Goal: Task Accomplishment & Management: Complete application form

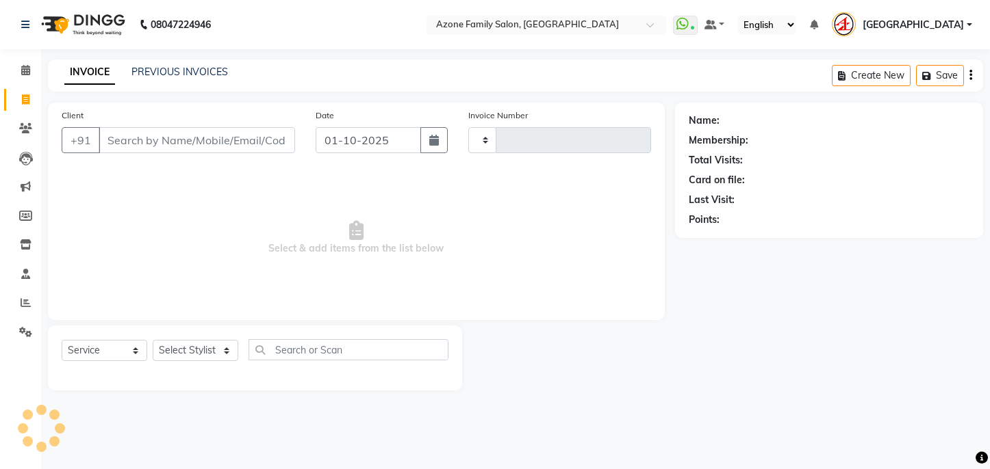
select select "service"
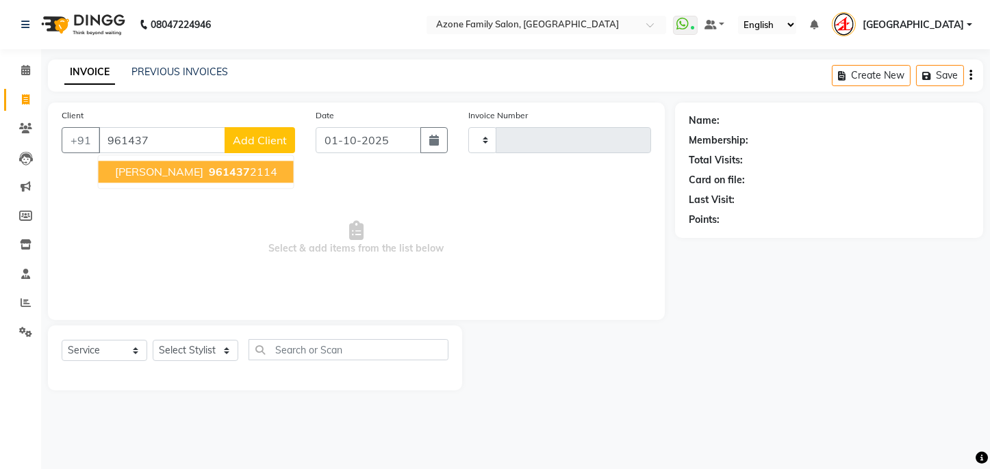
click at [216, 170] on ngb-highlight "961437 2114" at bounding box center [241, 172] width 71 height 14
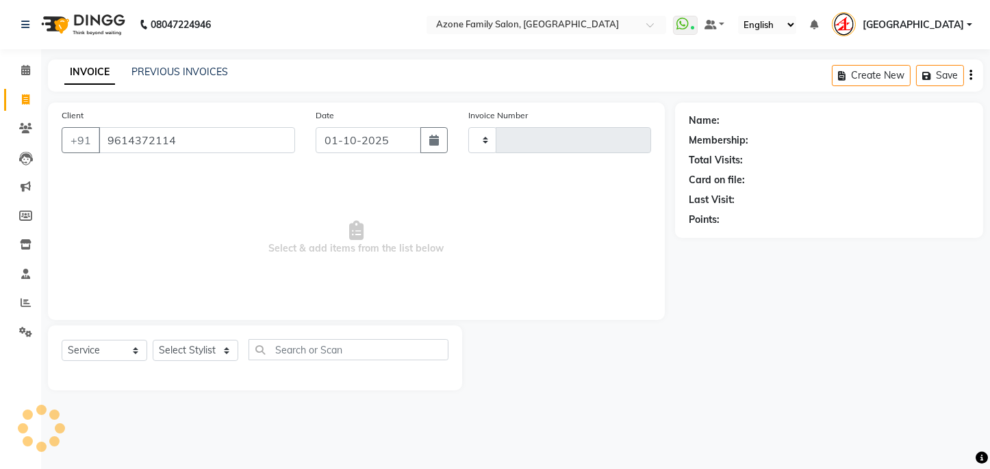
type input "9614372114"
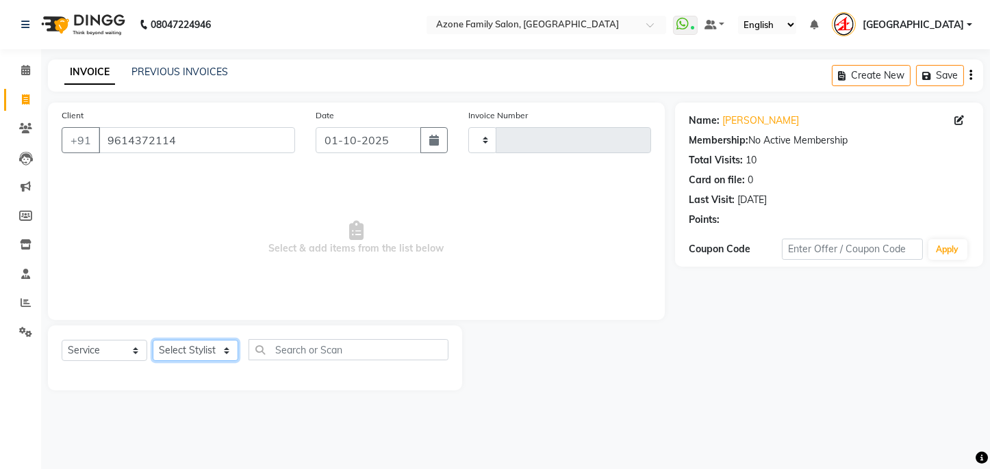
click at [196, 351] on select "Select Stylist" at bounding box center [196, 350] width 86 height 21
click at [204, 354] on select "Select Stylist" at bounding box center [196, 350] width 86 height 21
drag, startPoint x: 160, startPoint y: 352, endPoint x: 173, endPoint y: 352, distance: 13.0
click at [172, 352] on select "Select Stylist" at bounding box center [196, 350] width 86 height 21
click at [173, 352] on select "Select Stylist" at bounding box center [196, 350] width 86 height 21
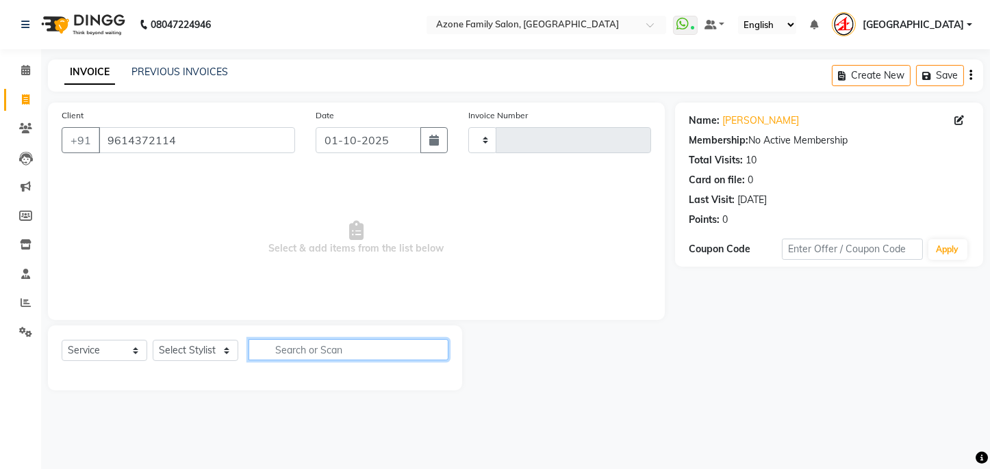
click at [267, 350] on input "text" at bounding box center [348, 349] width 200 height 21
type input "STY"
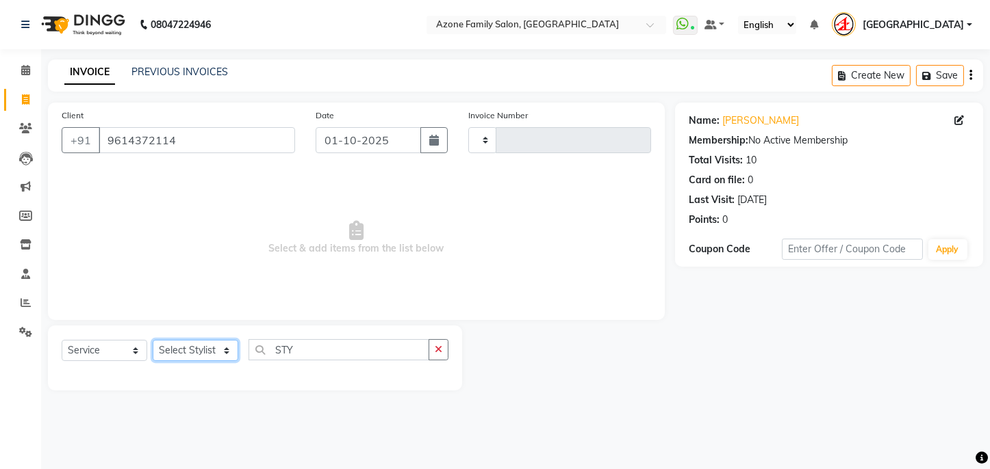
click at [209, 355] on select "Select Stylist" at bounding box center [196, 350] width 86 height 21
click at [191, 347] on select "Select Stylist" at bounding box center [196, 350] width 86 height 21
click at [106, 346] on select "Select Service Product Membership Package Voucher Prepaid Gift Card" at bounding box center [105, 350] width 86 height 21
click at [167, 138] on input "9614372114" at bounding box center [197, 140] width 196 height 26
drag, startPoint x: 175, startPoint y: 140, endPoint x: 138, endPoint y: 145, distance: 37.4
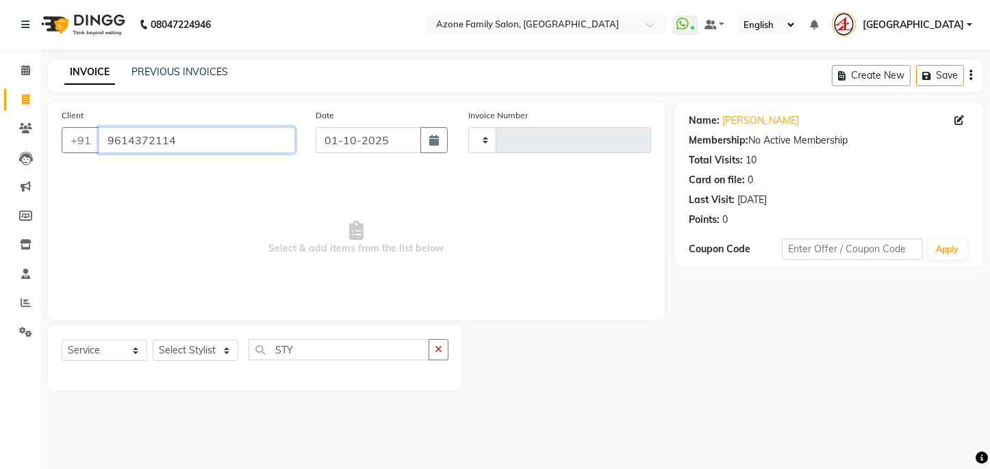
click at [104, 128] on input "9614372114" at bounding box center [197, 140] width 196 height 26
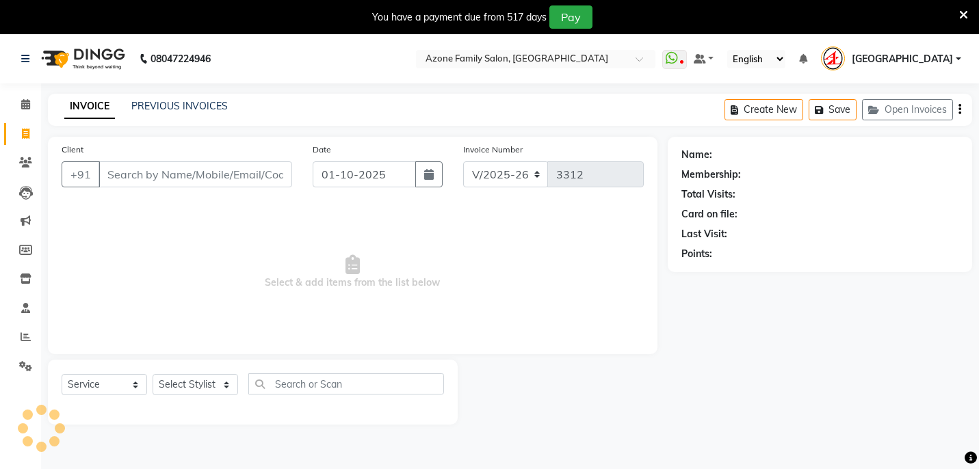
select select "4296"
select select "service"
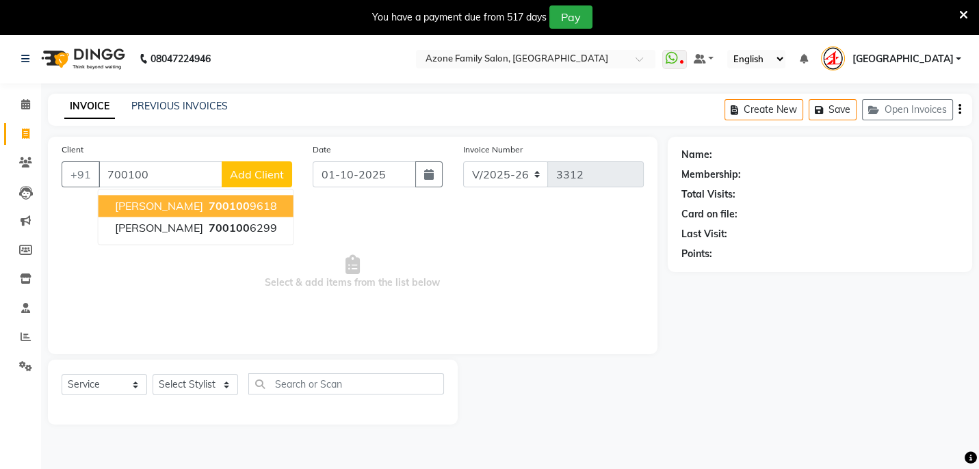
click at [257, 204] on ngb-highlight "700100 9618" at bounding box center [241, 206] width 71 height 14
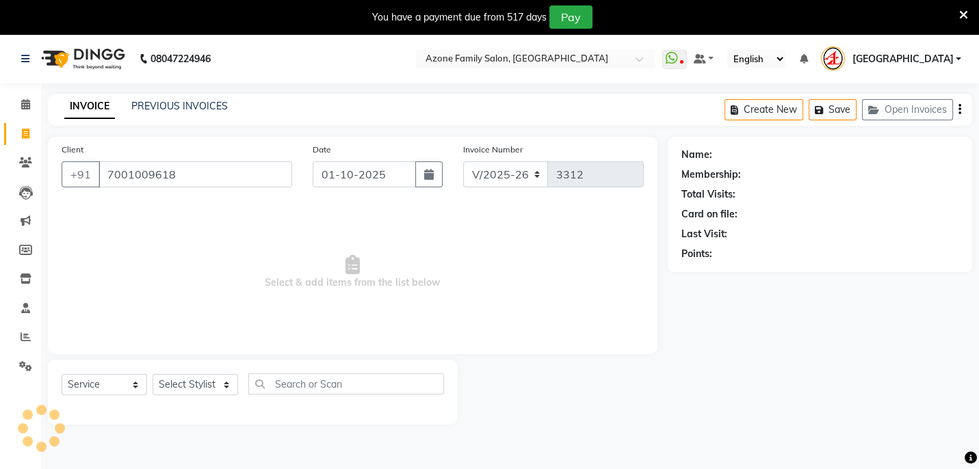
type input "7001009618"
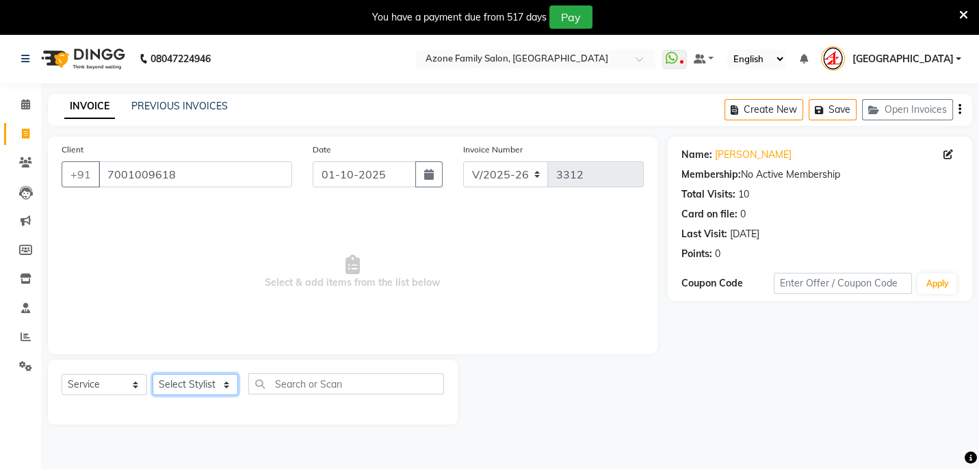
click at [204, 380] on select "Select Stylist Aftab Ansar ARPITA DEEPIKA IMRAAN Injamam KESHAV kharagpur Mahad…" at bounding box center [196, 384] width 86 height 21
select select "69577"
click at [153, 374] on select "Select Stylist Aftab Ansar ARPITA DEEPIKA IMRAAN Injamam KESHAV kharagpur Mahad…" at bounding box center [196, 384] width 86 height 21
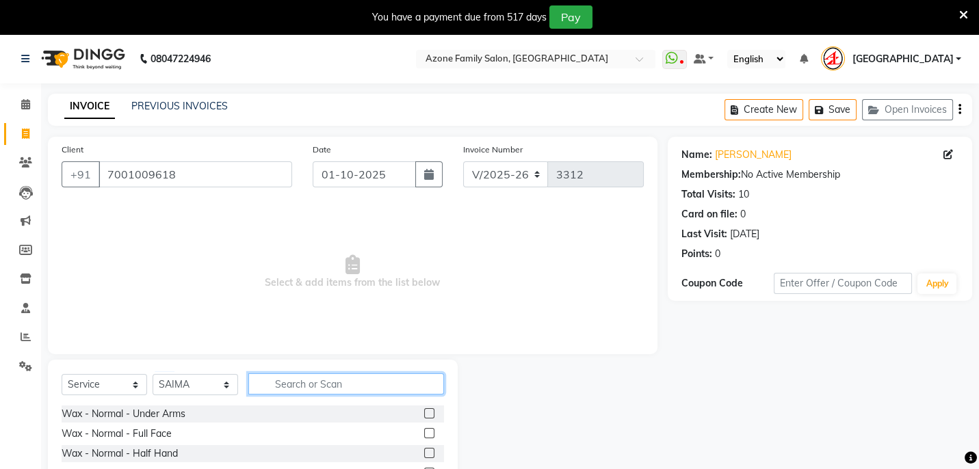
click at [310, 376] on input "text" at bounding box center [346, 384] width 196 height 21
click at [309, 376] on input "text" at bounding box center [346, 384] width 196 height 21
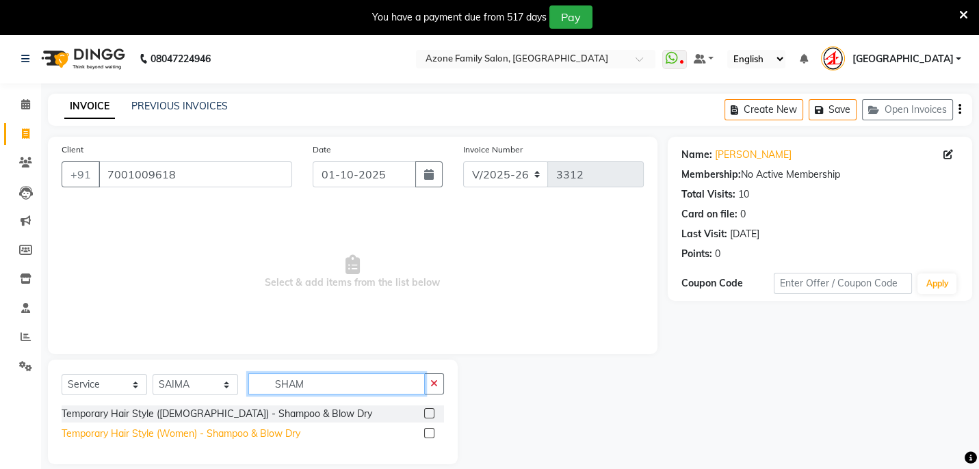
type input "SHAM"
click at [254, 434] on div "Temporary Hair Style (Women) - Shampoo & Blow Dry" at bounding box center [181, 434] width 239 height 14
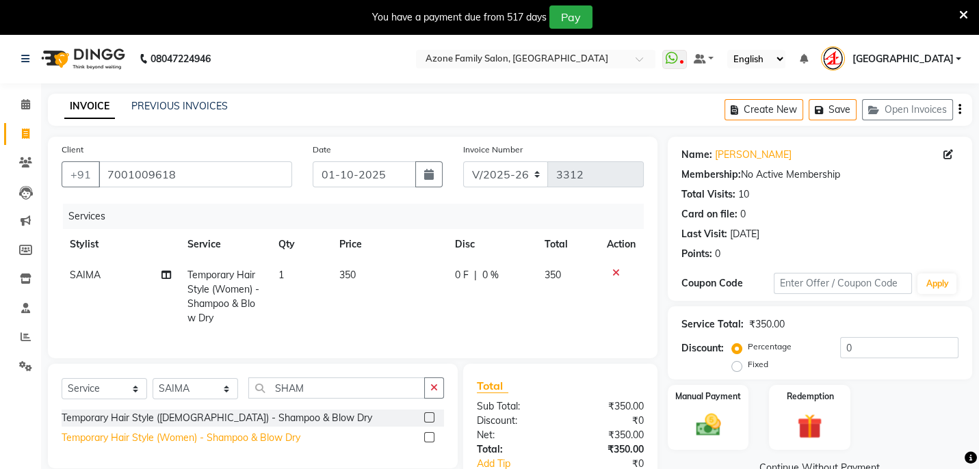
click at [260, 445] on div "Temporary Hair Style (Women) - Shampoo & Blow Dry" at bounding box center [181, 438] width 239 height 14
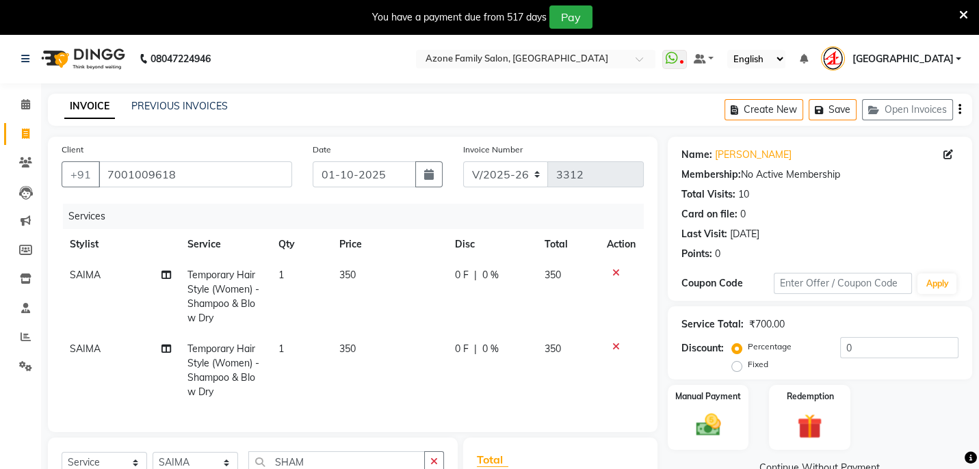
scroll to position [141, 0]
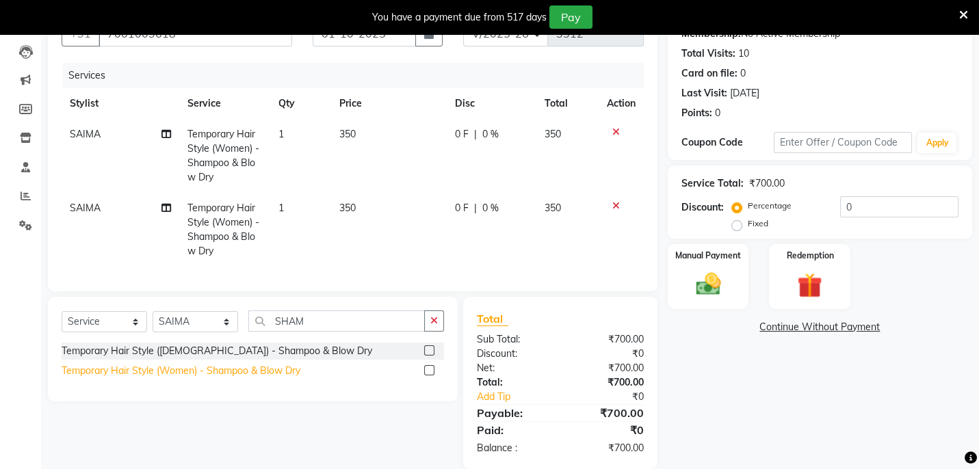
click at [285, 378] on div "Temporary Hair Style (Women) - Shampoo & Blow Dry" at bounding box center [181, 371] width 239 height 14
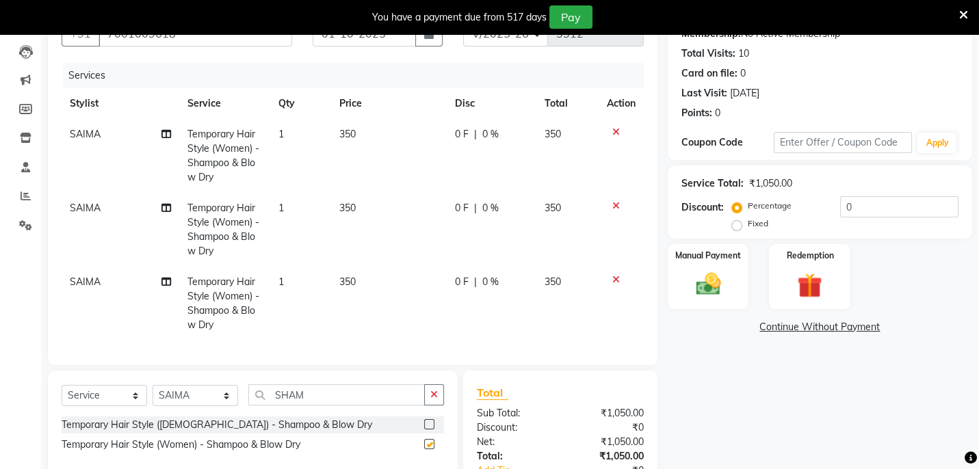
checkbox input "false"
click at [346, 205] on span "350" at bounding box center [347, 208] width 16 height 12
select select "69577"
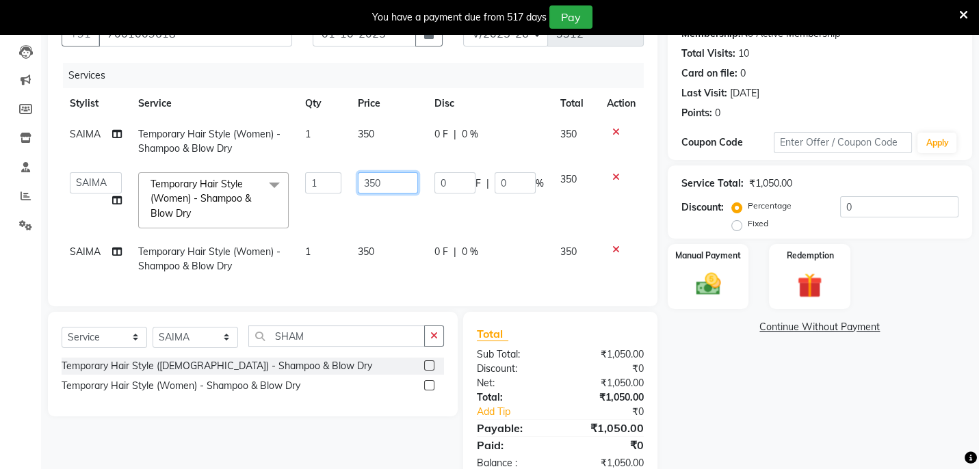
click at [371, 183] on input "350" at bounding box center [388, 182] width 60 height 21
type input "400"
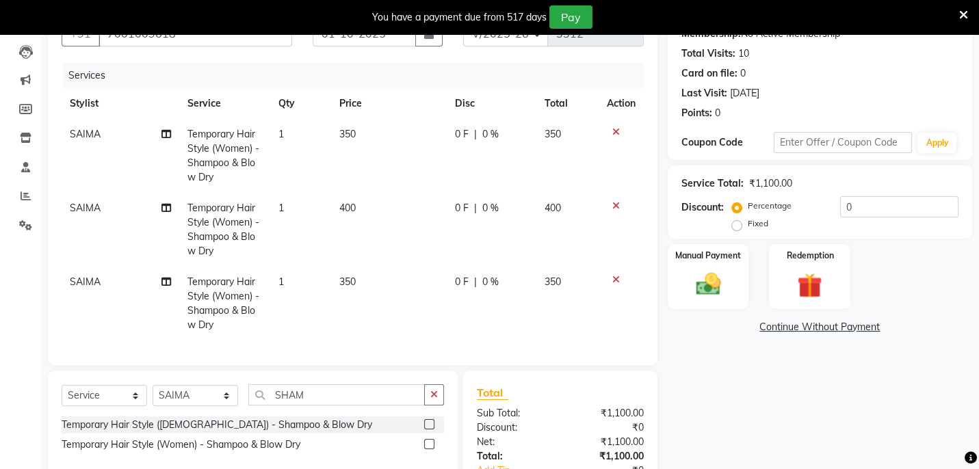
drag, startPoint x: 376, startPoint y: 247, endPoint x: 363, endPoint y: 255, distance: 15.4
click at [365, 251] on td "400" at bounding box center [389, 230] width 116 height 74
select select "69577"
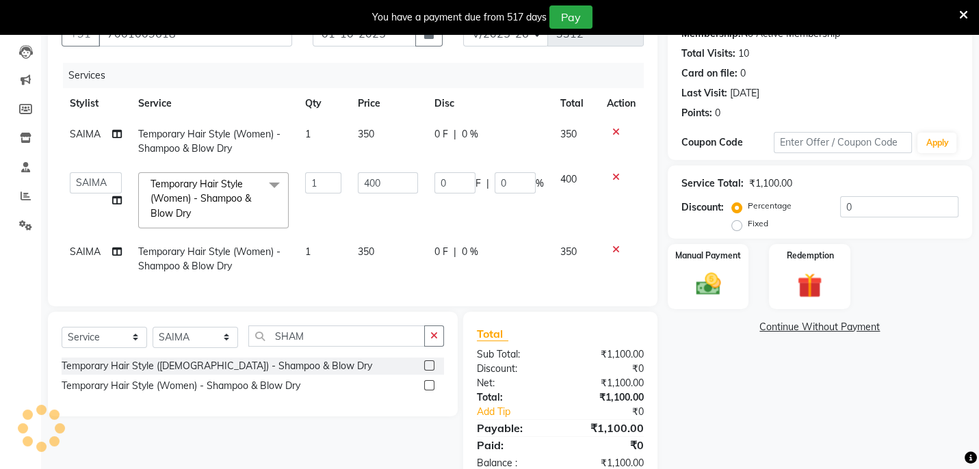
click at [359, 240] on td "350" at bounding box center [388, 259] width 77 height 45
select select "69577"
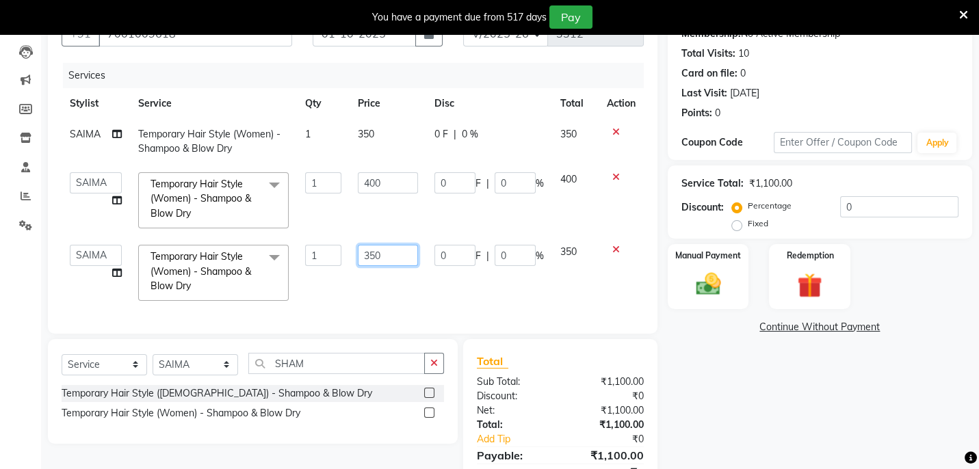
click at [367, 254] on input "350" at bounding box center [388, 255] width 60 height 21
type input "400"
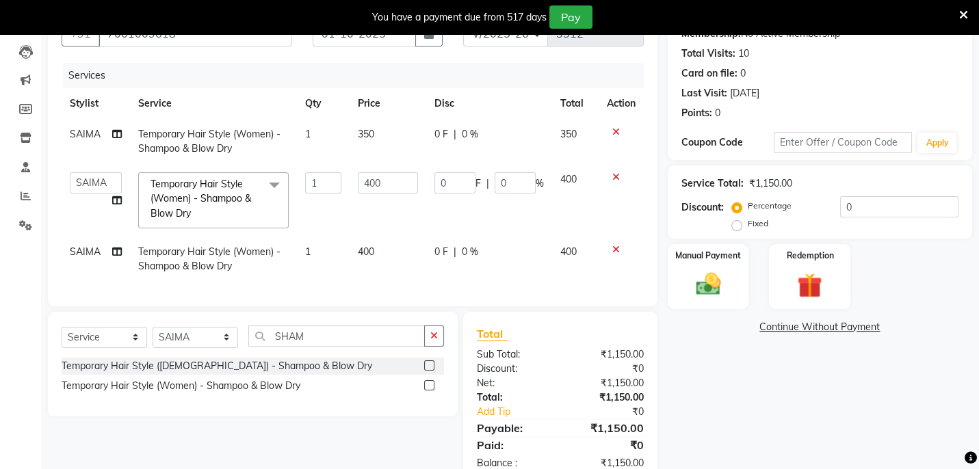
click at [108, 250] on td "SAIMA" at bounding box center [96, 259] width 68 height 45
select select "69577"
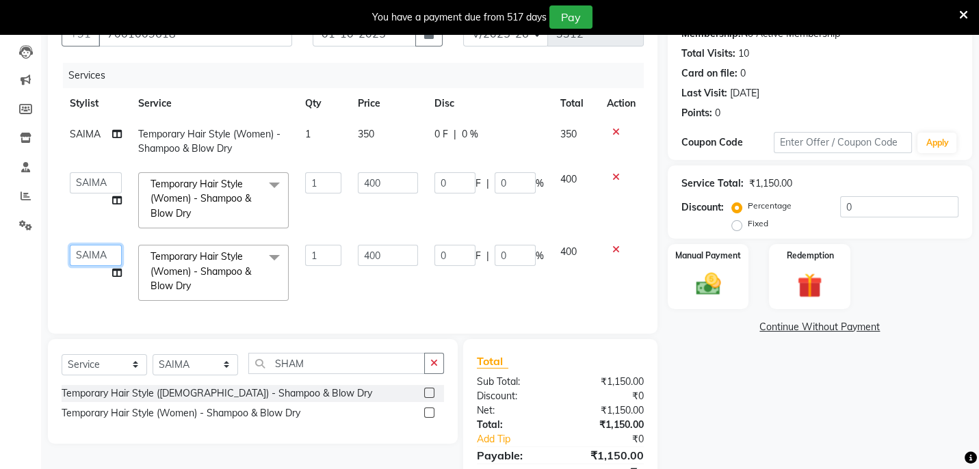
click at [80, 246] on select "Aftab Ansar ARPITA DEEPIKA IMRAAN Injamam KESHAV kharagpur Mahadev Pal Manisha …" at bounding box center [96, 255] width 52 height 21
select select "23607"
click at [101, 137] on td "SAIMA" at bounding box center [96, 141] width 68 height 45
select select "69577"
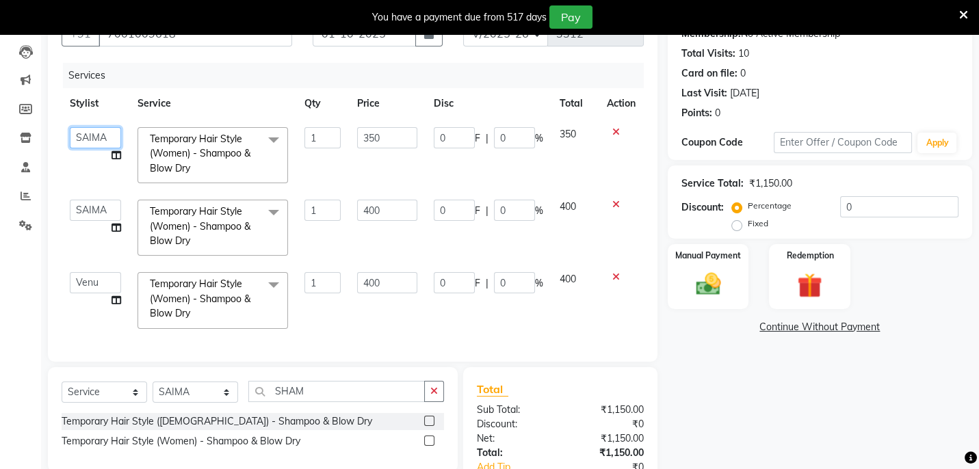
click at [94, 133] on select "Aftab Ansar ARPITA DEEPIKA IMRAAN Injamam KESHAV kharagpur Mahadev Pal Manisha …" at bounding box center [95, 137] width 51 height 21
select select "23607"
click at [94, 213] on select "Aftab Ansar ARPITA DEEPIKA IMRAAN Injamam KESHAV kharagpur Mahadev Pal Manisha …" at bounding box center [95, 210] width 51 height 21
select select "88923"
click at [102, 135] on select "Aftab Ansar ARPITA DEEPIKA IMRAAN Injamam KESHAV kharagpur Mahadev Pal Manisha …" at bounding box center [95, 137] width 51 height 21
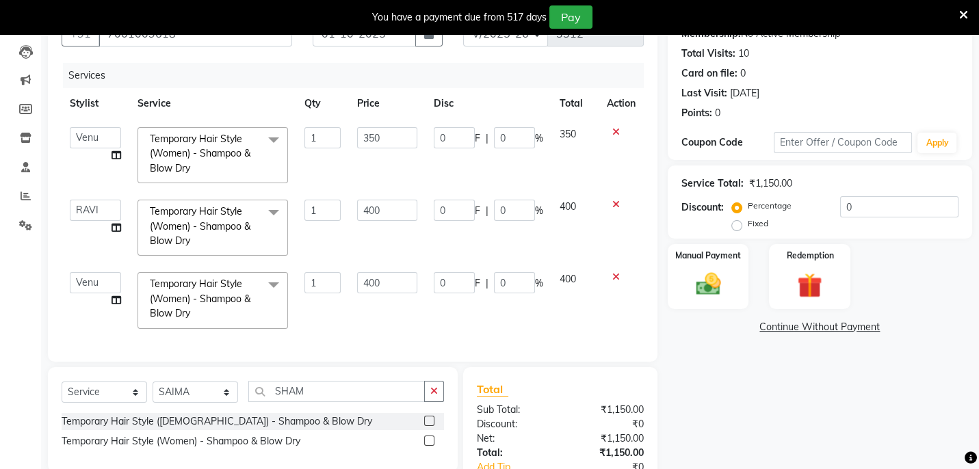
click at [923, 275] on div "Manual Payment Redemption" at bounding box center [820, 276] width 325 height 65
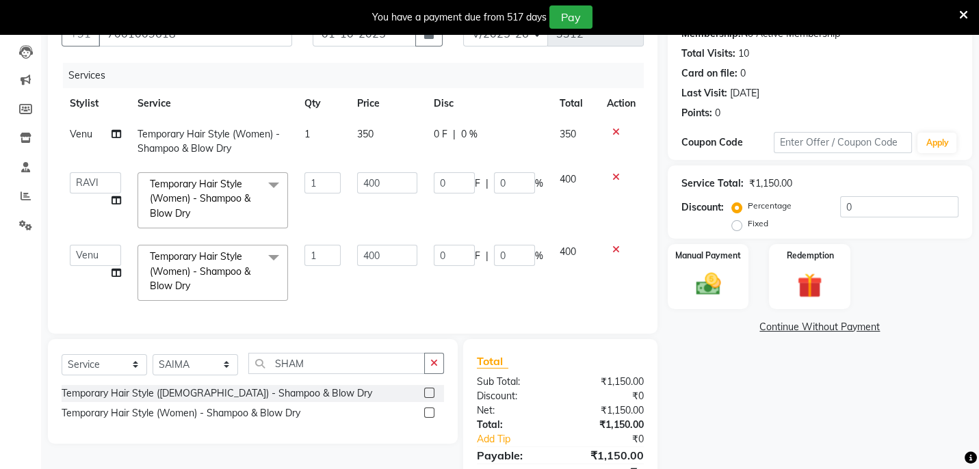
click at [79, 135] on span "Venu" at bounding box center [81, 134] width 23 height 12
select select "23607"
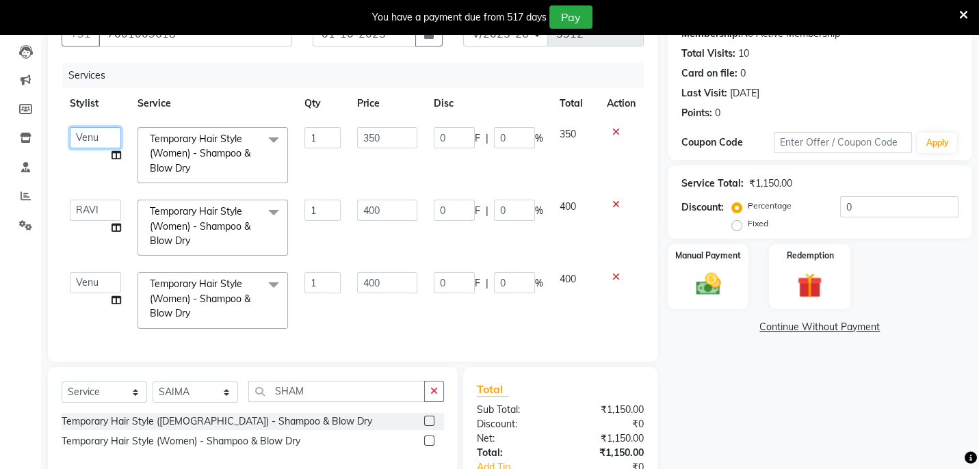
click at [87, 135] on select "Aftab Ansar ARPITA DEEPIKA IMRAAN Injamam KESHAV kharagpur Mahadev Pal Manisha …" at bounding box center [95, 137] width 51 height 21
select select "88923"
click at [99, 214] on select "Aftab Ansar ARPITA DEEPIKA IMRAAN Injamam KESHAV kharagpur Mahadev Pal Manisha …" at bounding box center [95, 210] width 51 height 21
select select "83601"
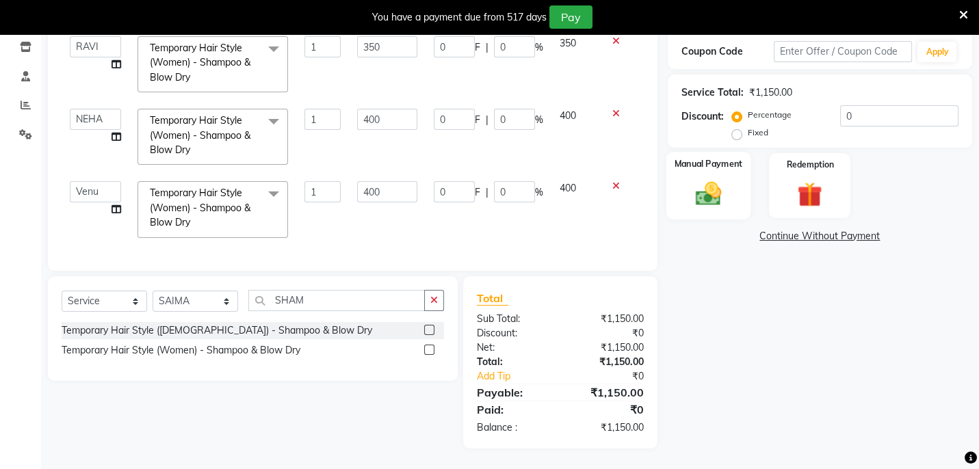
click at [719, 192] on img at bounding box center [708, 194] width 42 height 30
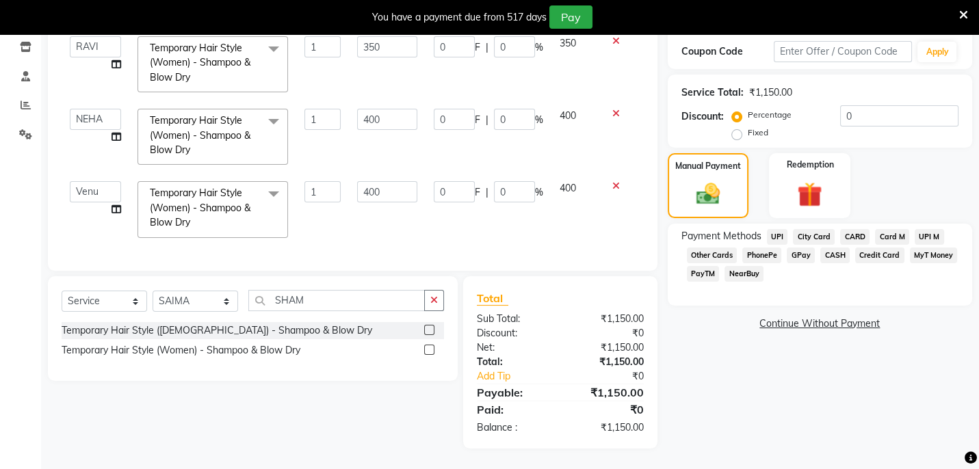
click at [702, 267] on span "PayTM" at bounding box center [703, 274] width 33 height 16
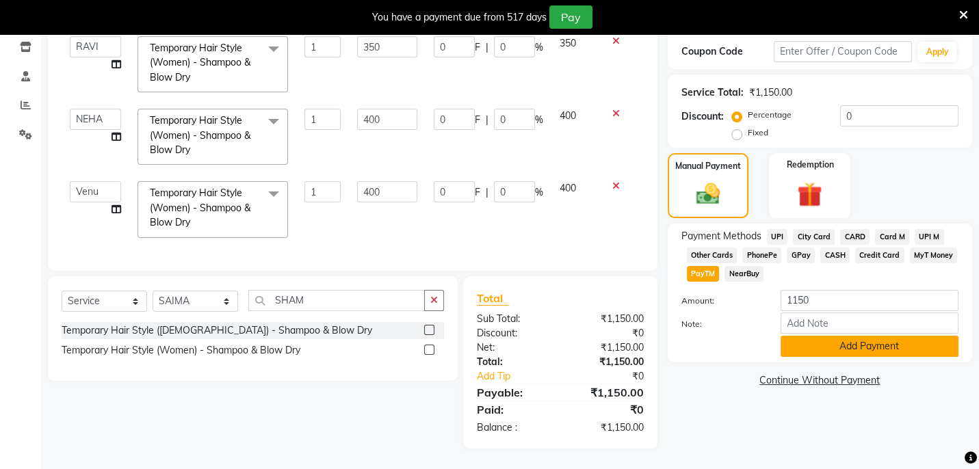
click at [798, 336] on button "Add Payment" at bounding box center [870, 346] width 178 height 21
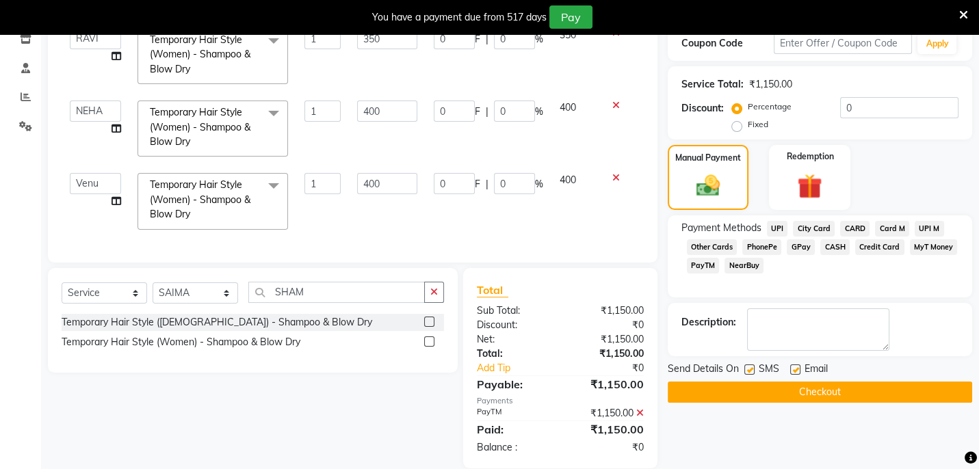
click at [828, 387] on button "Checkout" at bounding box center [820, 392] width 305 height 21
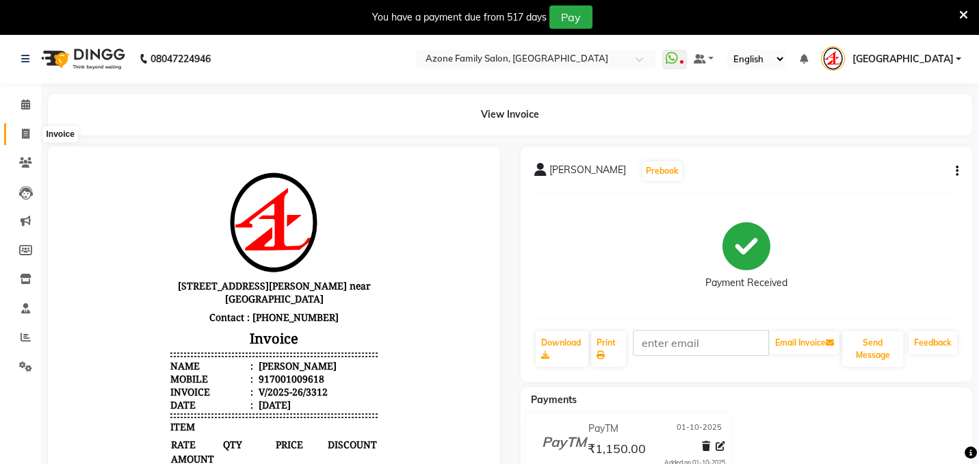
click at [25, 137] on icon at bounding box center [26, 134] width 8 height 10
select select "service"
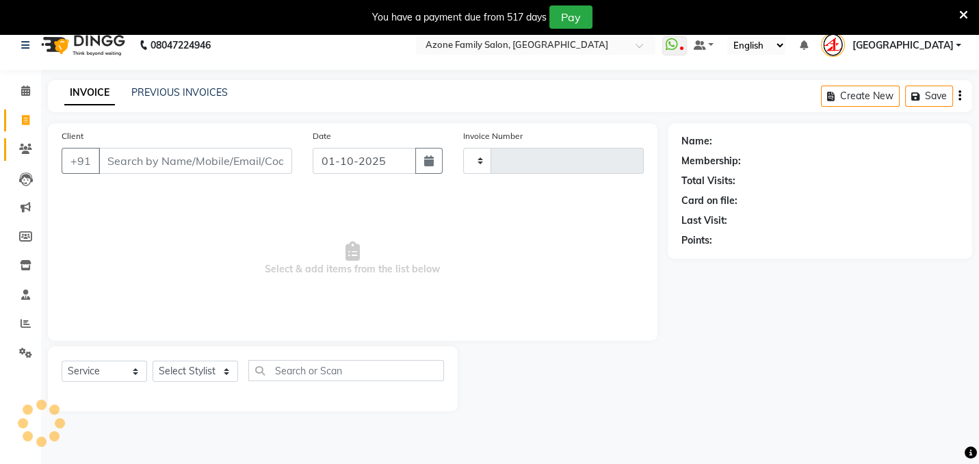
scroll to position [34, 0]
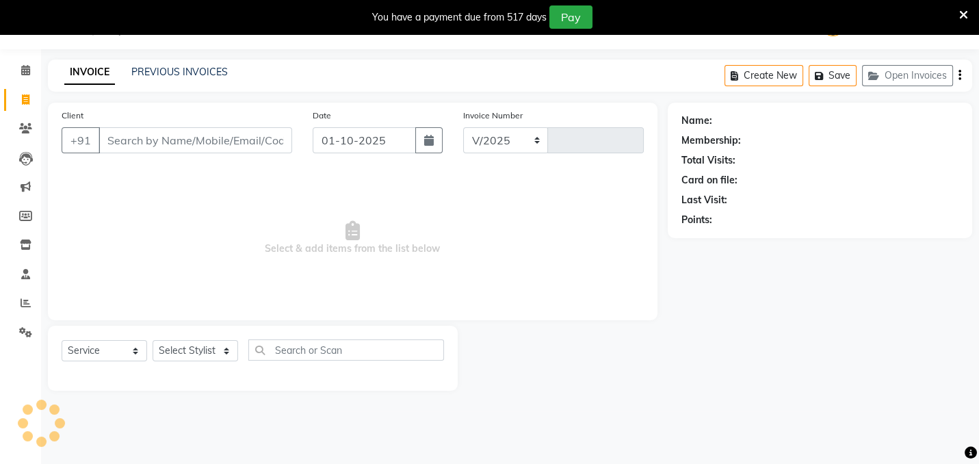
select select "4296"
type input "3313"
type input "9614372114"
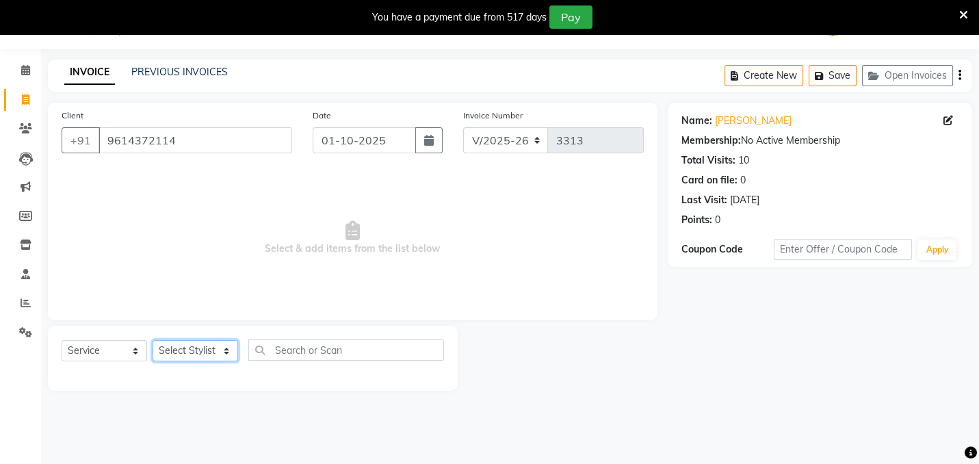
click at [169, 354] on select "Select Stylist Aftab Ansar ARPITA DEEPIKA IMRAAN Injamam KESHAV kharagpur Mahad…" at bounding box center [196, 350] width 86 height 21
select select "28699"
click at [153, 340] on select "Select Stylist Aftab Ansar ARPITA DEEPIKA IMRAAN Injamam KESHAV kharagpur Mahad…" at bounding box center [196, 350] width 86 height 21
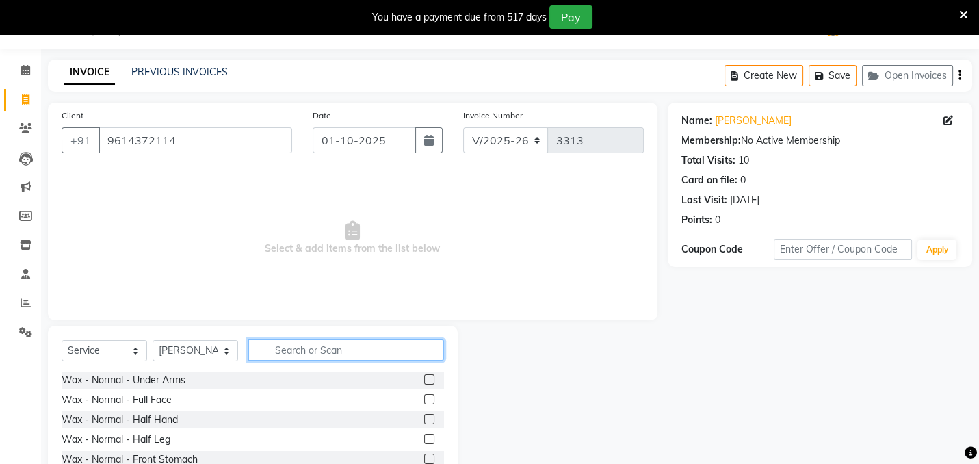
click at [304, 346] on input "text" at bounding box center [346, 349] width 196 height 21
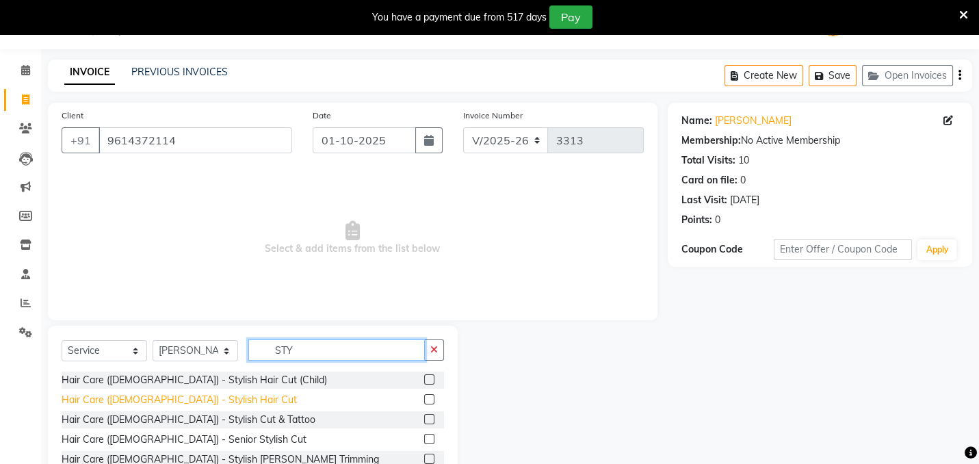
type input "STY"
click at [201, 398] on div "Hair Care (Male) - Stylish Hair Cut" at bounding box center [179, 400] width 235 height 14
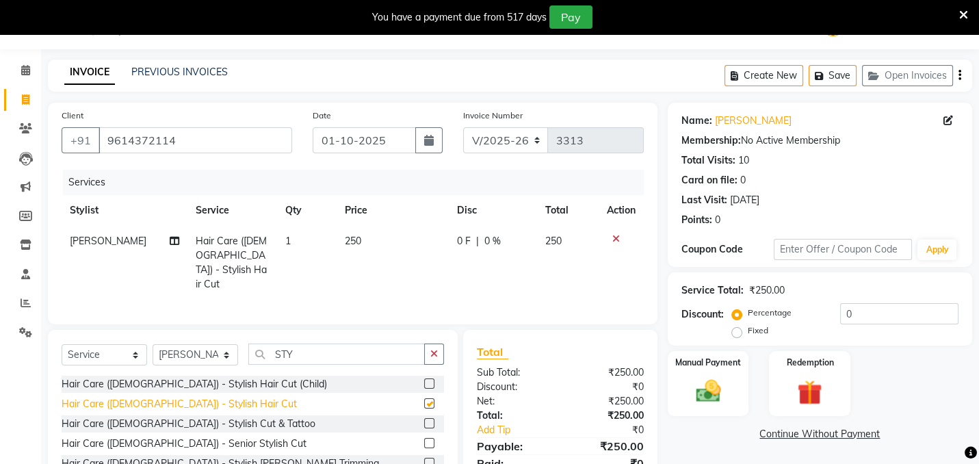
checkbox input "false"
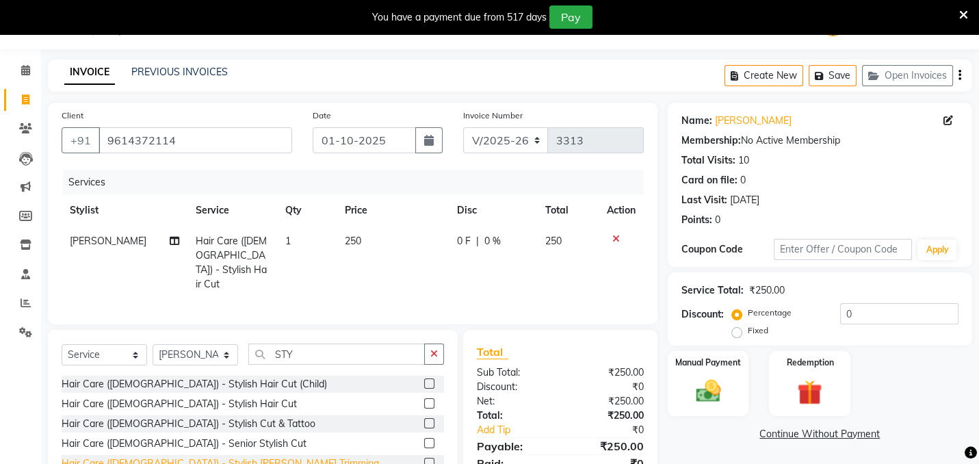
click at [198, 457] on div "Hair Care (Male) - Stylish Beard Trimming" at bounding box center [221, 463] width 318 height 14
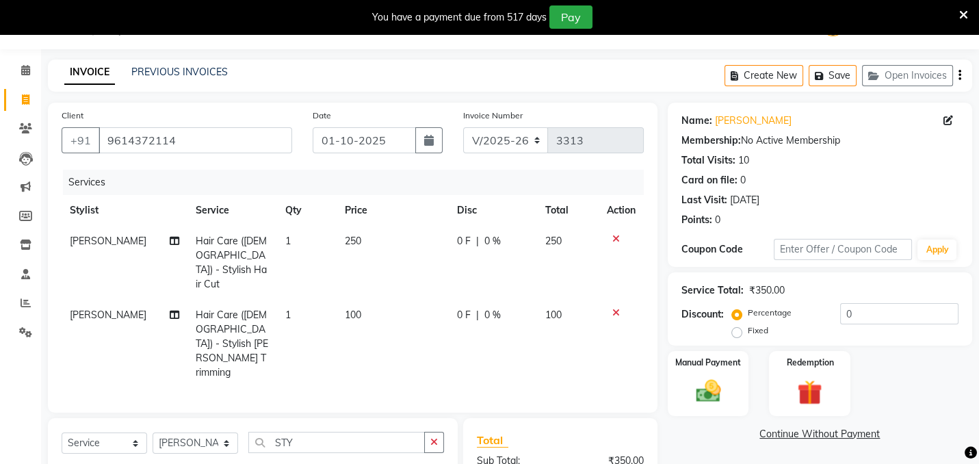
checkbox input "false"
click at [725, 387] on img at bounding box center [708, 391] width 42 height 30
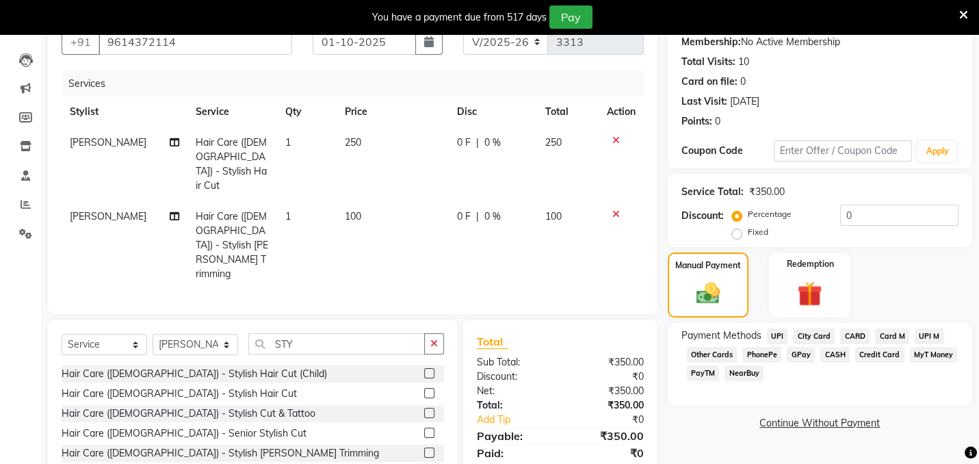
scroll to position [170, 0]
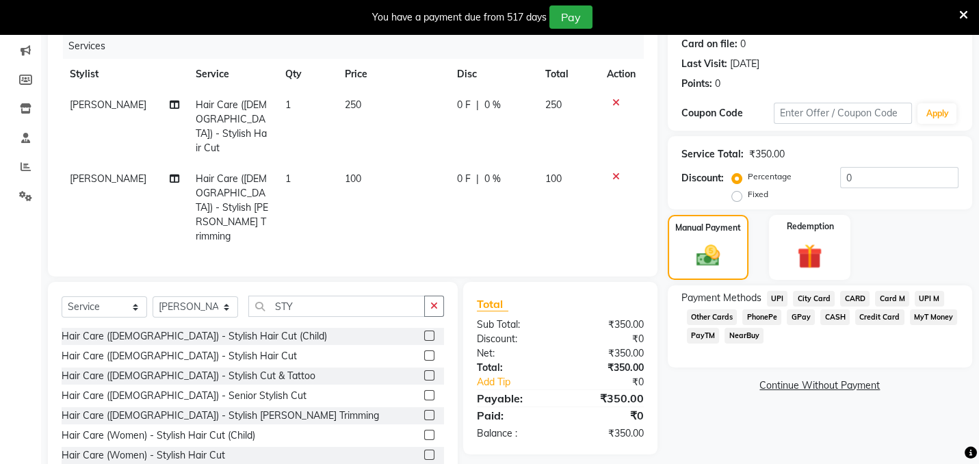
click at [838, 315] on span "CASH" at bounding box center [835, 317] width 29 height 16
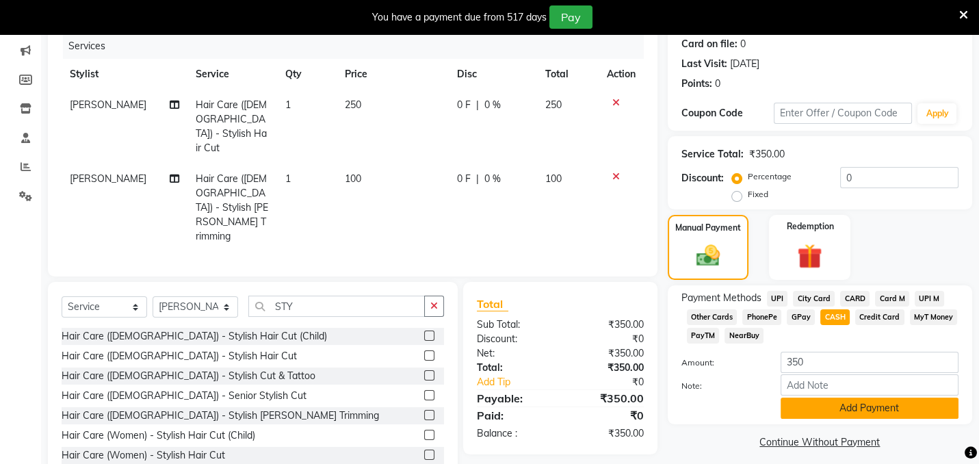
click at [873, 409] on button "Add Payment" at bounding box center [870, 408] width 178 height 21
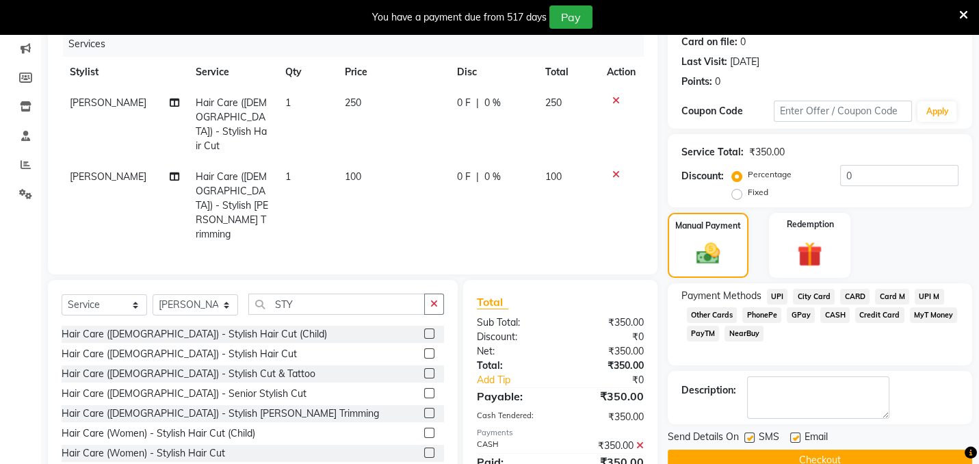
scroll to position [198, 0]
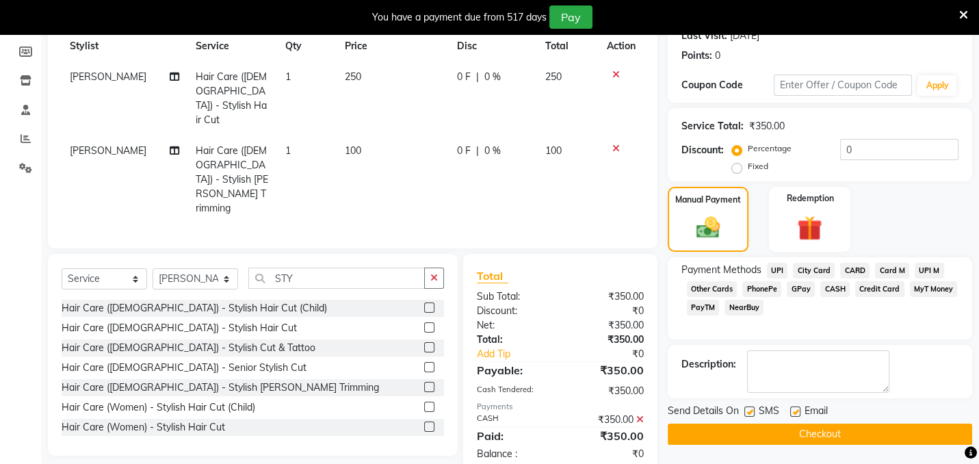
click at [916, 441] on button "Checkout" at bounding box center [820, 434] width 305 height 21
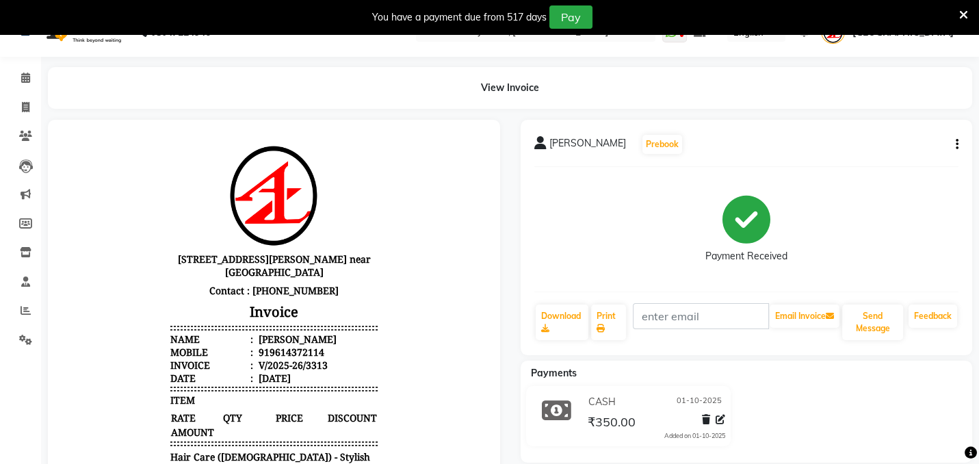
scroll to position [37, 0]
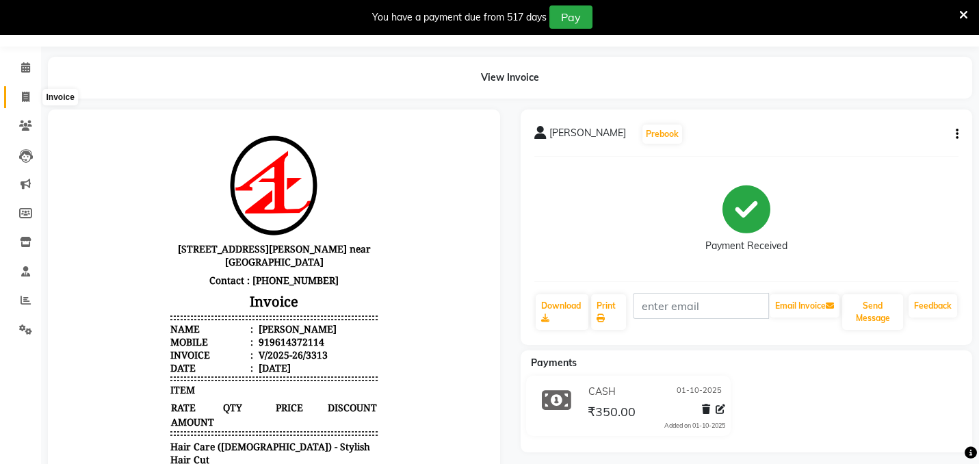
click at [29, 94] on span at bounding box center [26, 98] width 24 height 16
select select "service"
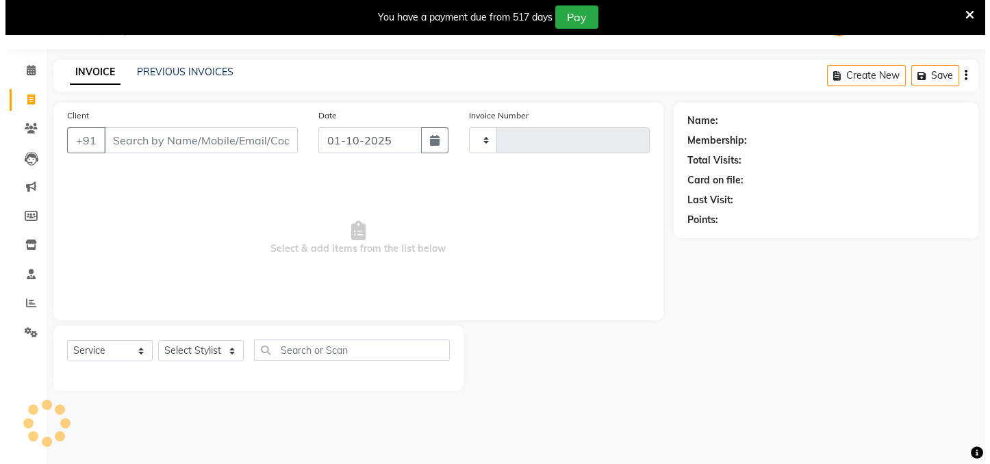
scroll to position [34, 0]
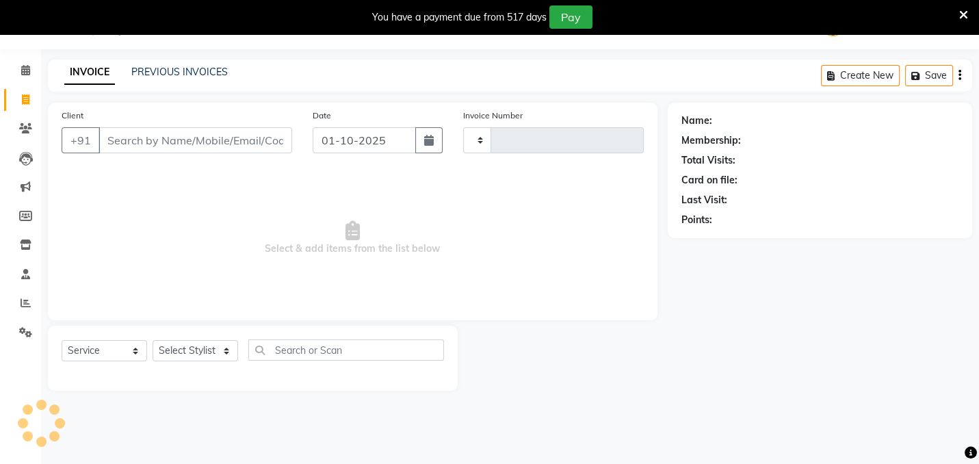
type input "3314"
select select "4296"
click at [133, 135] on input "Client" at bounding box center [196, 140] width 194 height 26
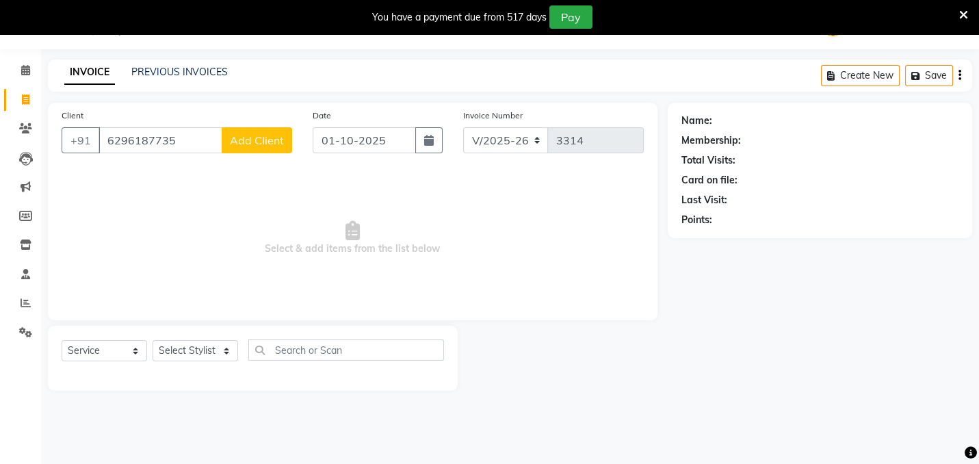
type input "6296187735"
click at [257, 144] on span "Add Client" at bounding box center [257, 140] width 54 height 14
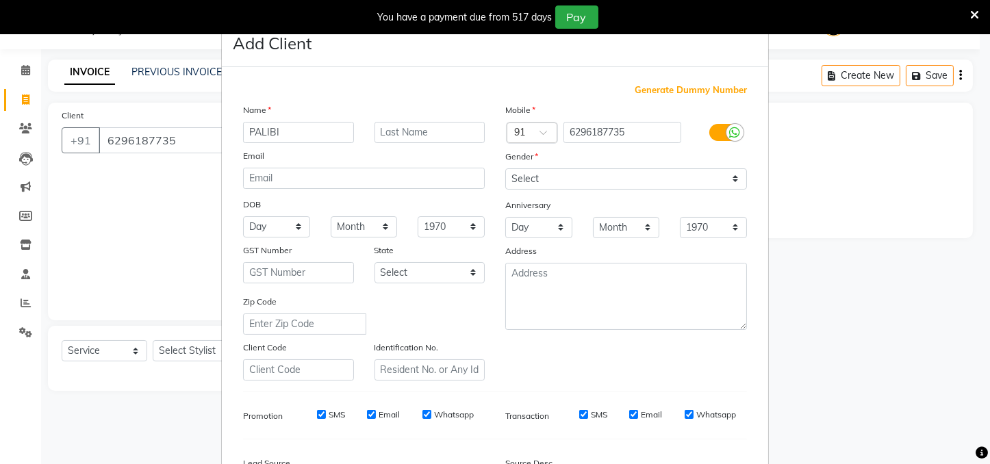
type input "PALIBI"
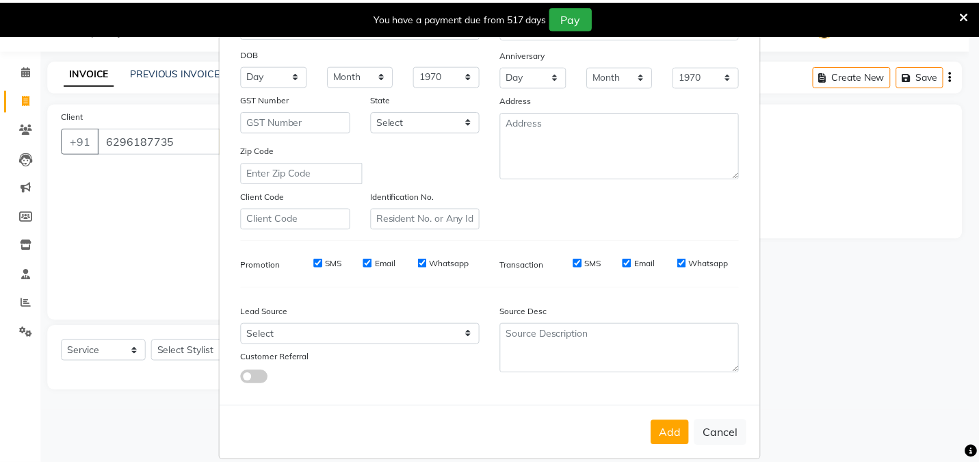
scroll to position [168, 0]
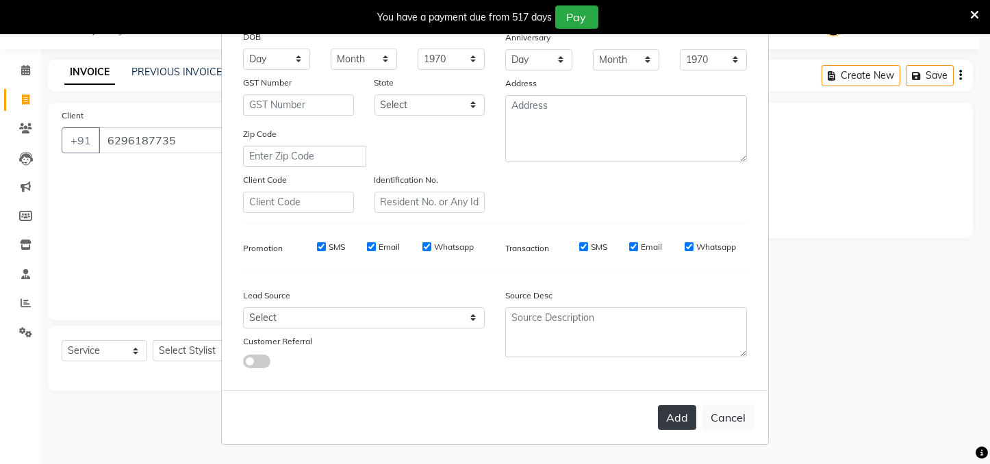
click at [681, 422] on button "Add" at bounding box center [677, 417] width 38 height 25
click at [674, 419] on button "Add" at bounding box center [677, 417] width 38 height 25
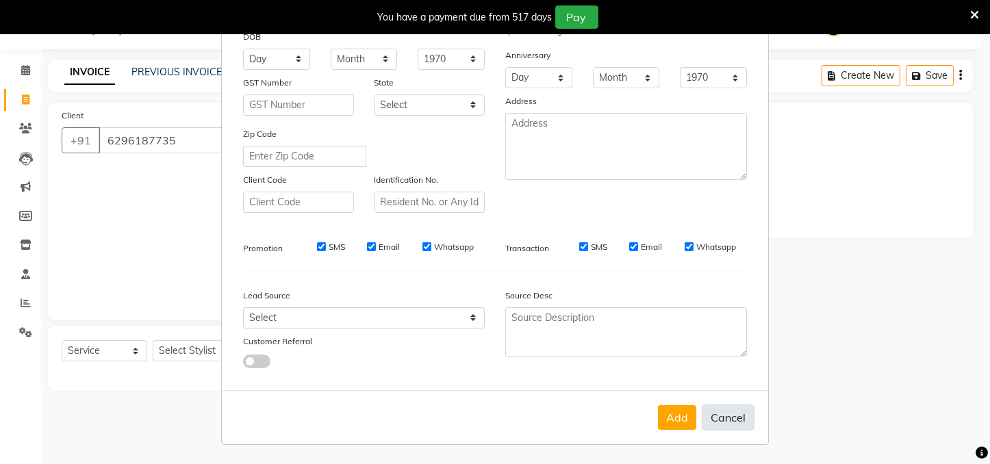
drag, startPoint x: 719, startPoint y: 419, endPoint x: 712, endPoint y: 417, distance: 7.1
click at [719, 419] on button "Cancel" at bounding box center [727, 417] width 53 height 26
select select
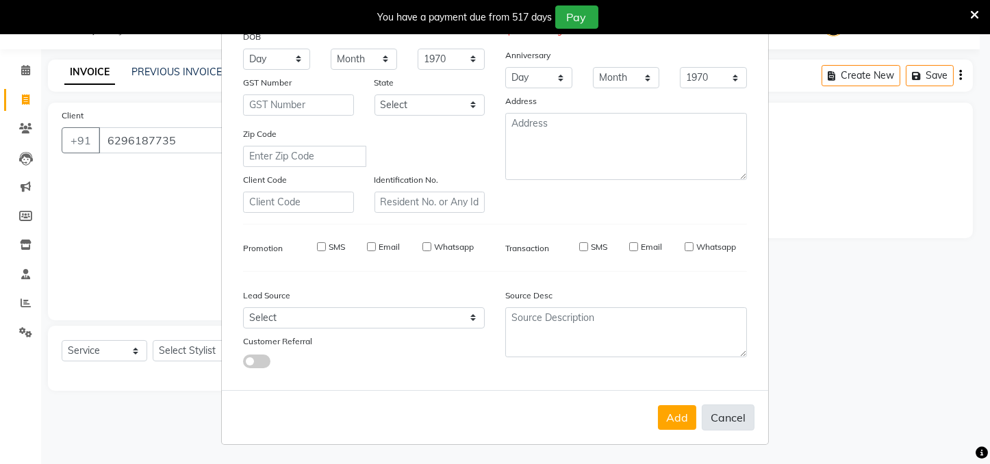
select select
checkbox input "false"
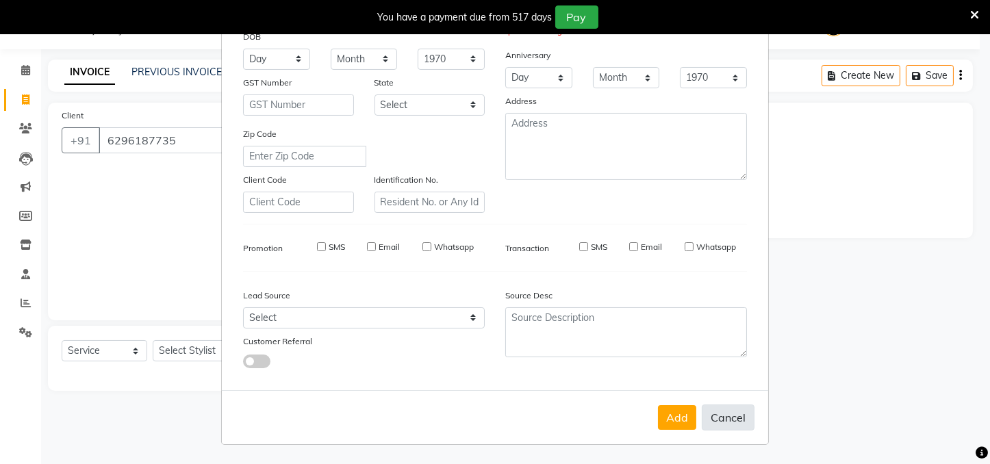
checkbox input "false"
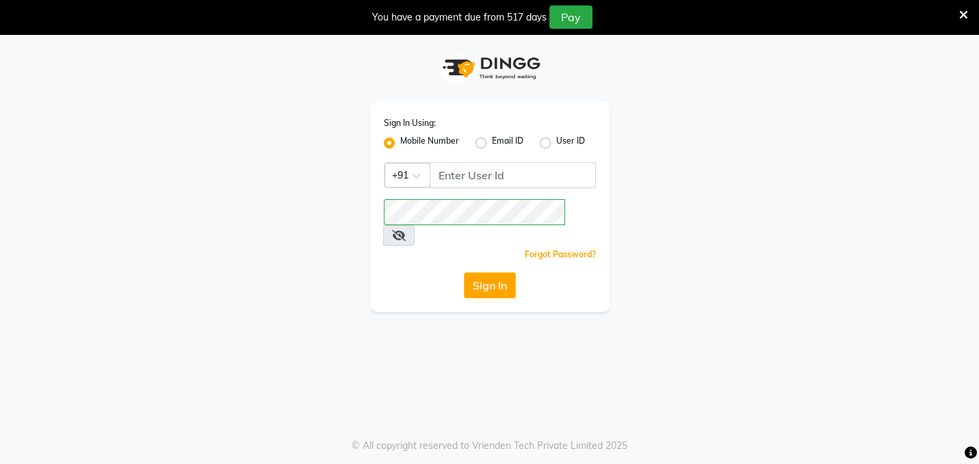
click at [396, 294] on div "Sign In Using: Mobile Number Email ID User ID Country Code × +91 Remember me Fo…" at bounding box center [489, 266] width 979 height 464
click at [484, 272] on button "Sign In" at bounding box center [490, 285] width 52 height 26
drag, startPoint x: 478, startPoint y: 142, endPoint x: 491, endPoint y: 159, distance: 21.5
click at [492, 145] on label "Email ID" at bounding box center [507, 143] width 31 height 16
click at [492, 144] on input "Email ID" at bounding box center [496, 139] width 9 height 9
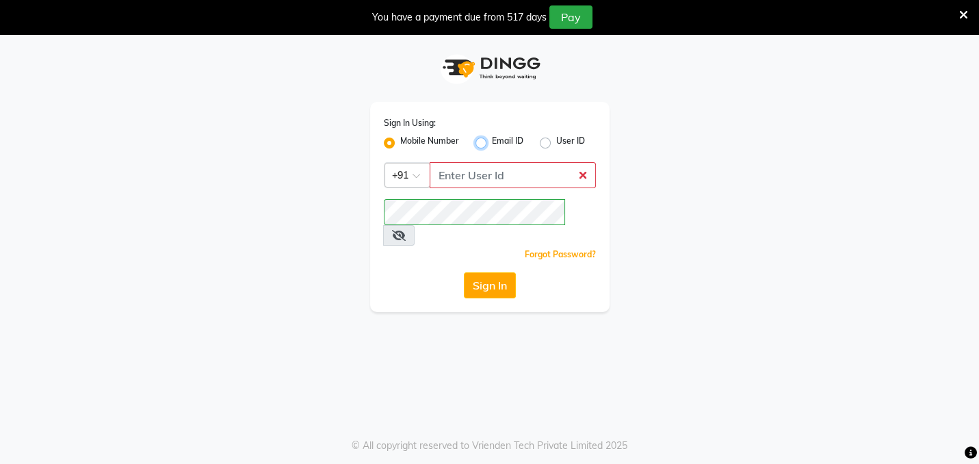
radio input "true"
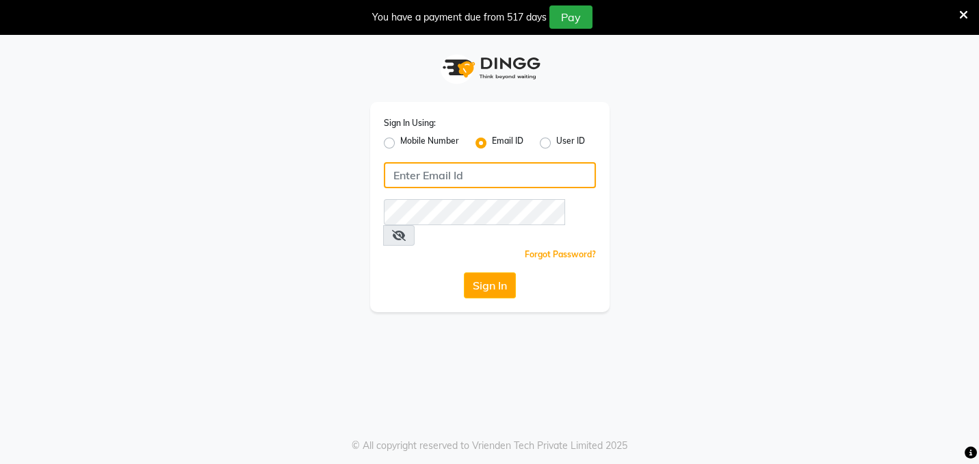
click at [495, 175] on input "Username" at bounding box center [490, 175] width 212 height 26
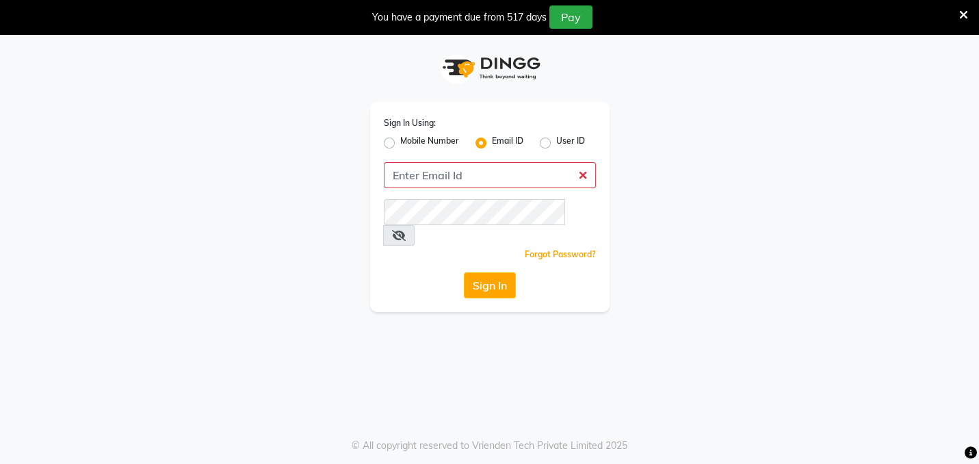
click at [403, 144] on label "Mobile Number" at bounding box center [429, 143] width 59 height 16
click at [403, 144] on input "Mobile Number" at bounding box center [404, 139] width 9 height 9
radio input "true"
radio input "false"
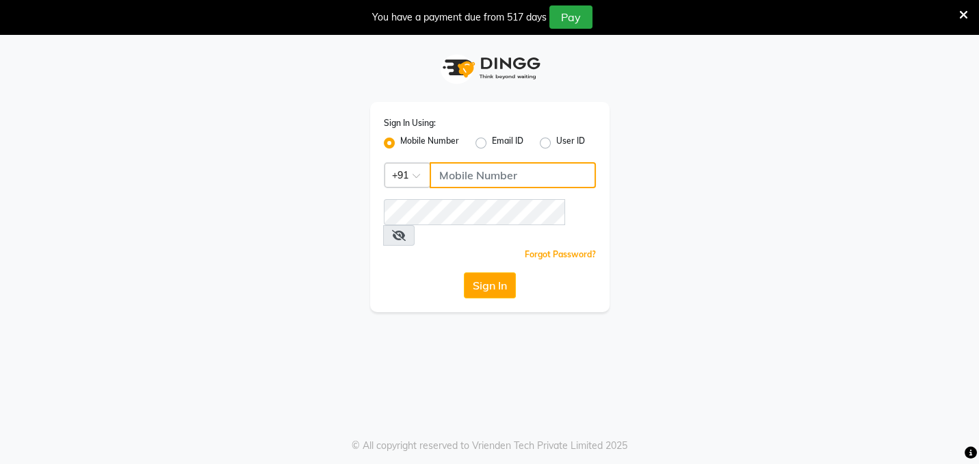
click at [484, 168] on input "Username" at bounding box center [513, 175] width 166 height 26
type input "8436749786"
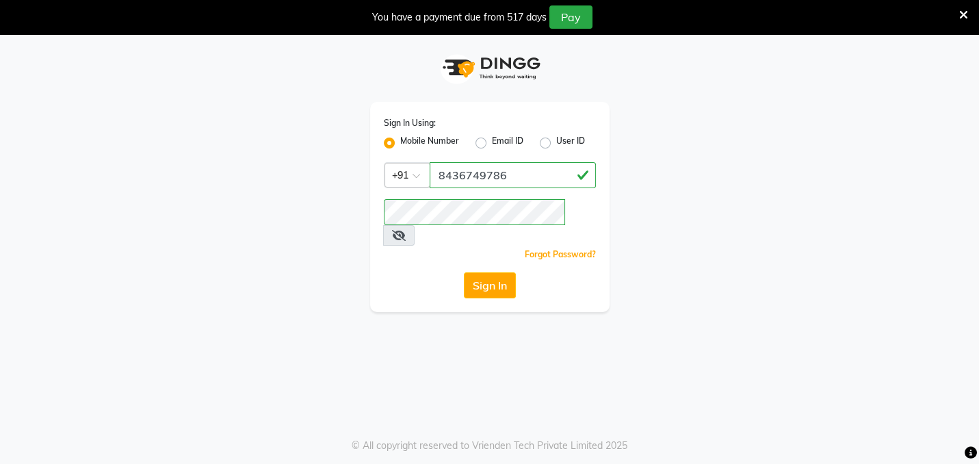
click at [417, 272] on div "Sign In" at bounding box center [490, 285] width 212 height 26
click at [471, 272] on button "Sign In" at bounding box center [490, 285] width 52 height 26
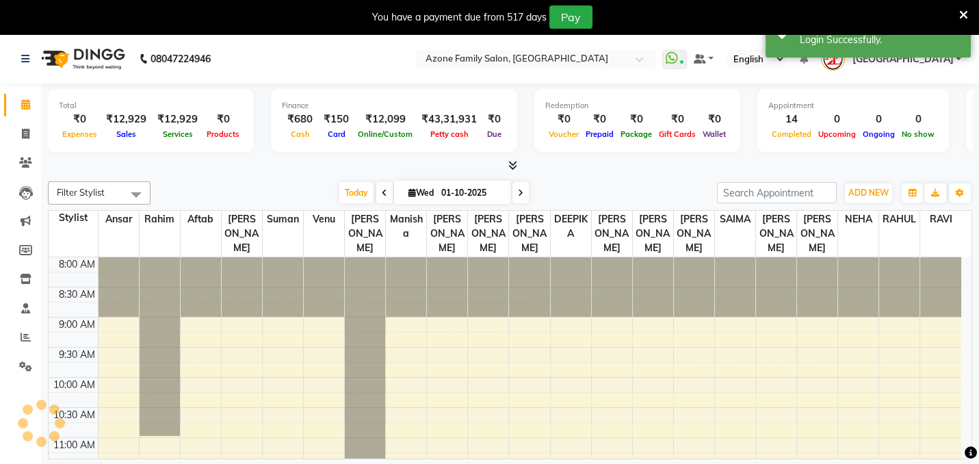
select select "en"
